Goal: Transaction & Acquisition: Purchase product/service

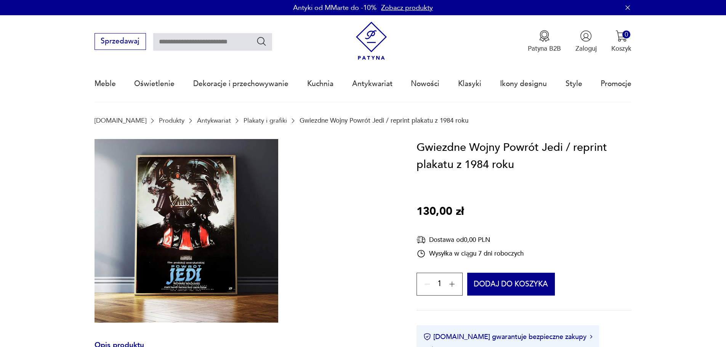
scroll to position [76, 0]
